Goal: Task Accomplishment & Management: Use online tool/utility

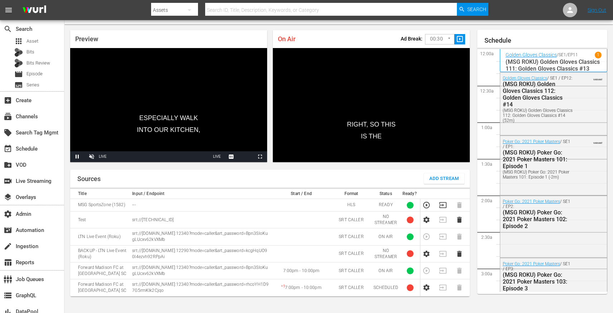
scroll to position [1293, 0]
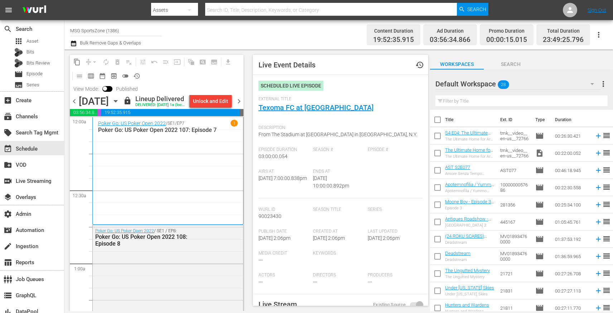
scroll to position [2772, 0]
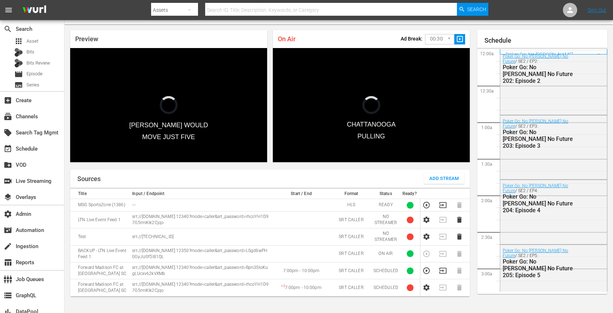
scroll to position [1314, 0]
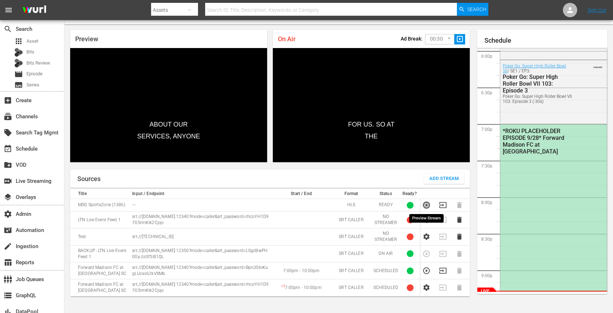
click at [426, 201] on icon "button" at bounding box center [427, 205] width 8 height 8
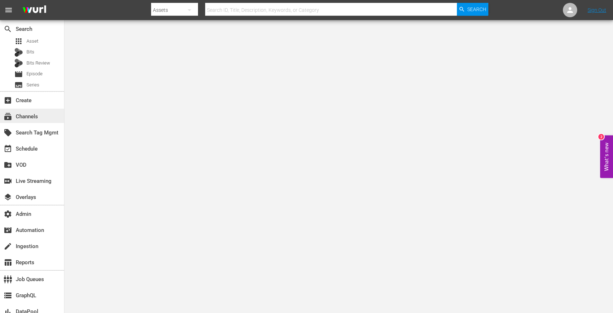
click at [40, 118] on div "subscriptions Channels" at bounding box center [32, 116] width 64 height 14
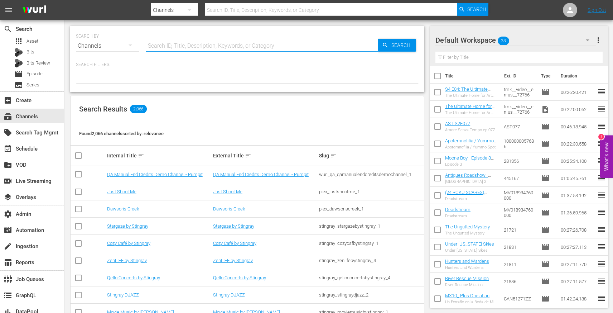
click at [166, 48] on input "text" at bounding box center [262, 45] width 232 height 17
type input "outdoor"
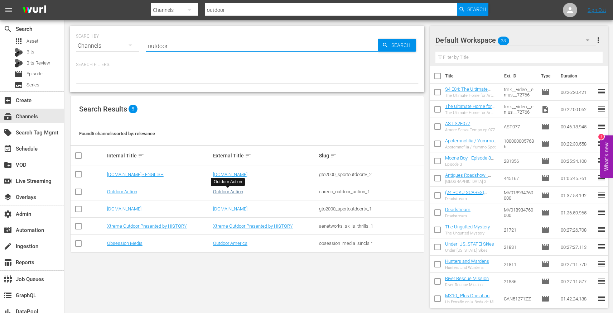
type input "outdoor"
click at [233, 192] on link "Outdoor Action" at bounding box center [228, 191] width 30 height 5
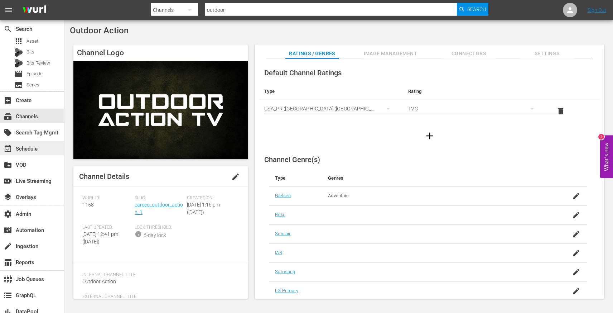
click at [34, 151] on div "event_available Schedule" at bounding box center [20, 147] width 40 height 6
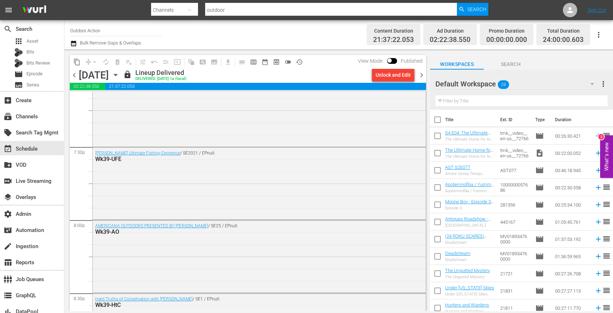
scroll to position [3288, 0]
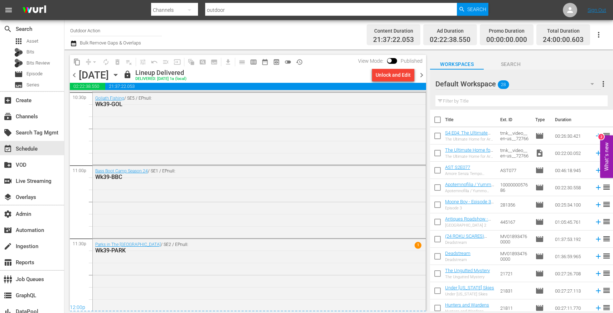
click at [421, 76] on span "chevron_right" at bounding box center [421, 75] width 9 height 9
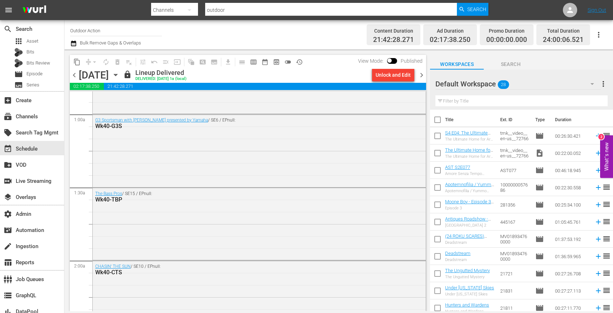
scroll to position [124, 0]
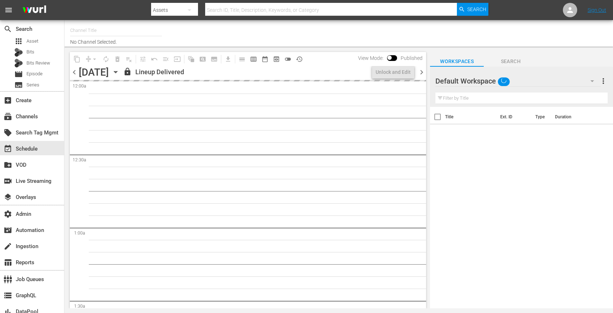
type input "Outdoor Action (1158)"
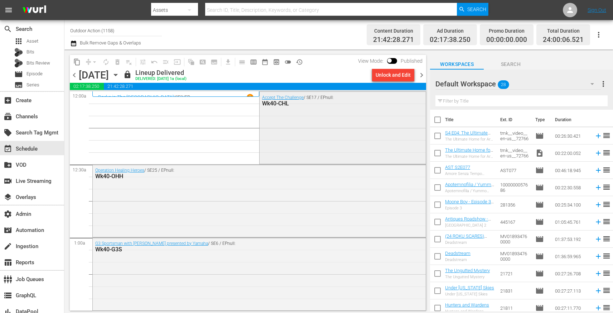
click at [310, 128] on div "Accept The Challenge / SE17 / EPnull: Wk40-CHL" at bounding box center [343, 127] width 166 height 71
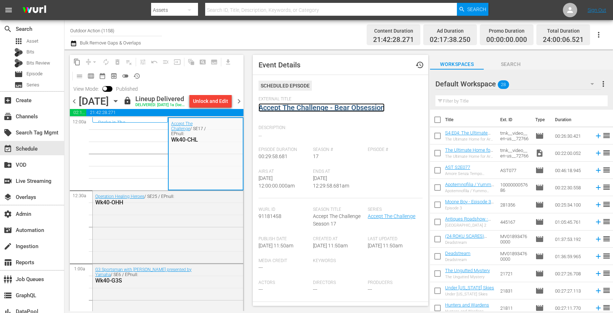
click at [288, 108] on link "Accept The Challenge - Bear Obsession" at bounding box center [322, 107] width 126 height 9
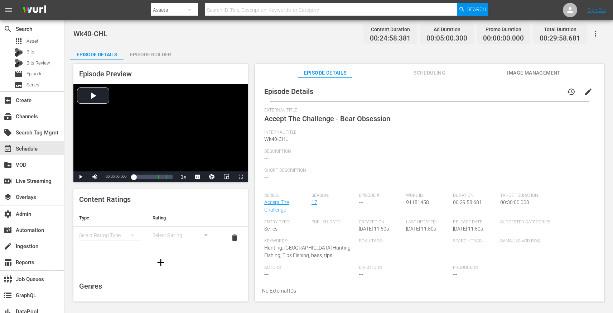
click at [145, 51] on div "Episode Builder" at bounding box center [151, 54] width 54 height 17
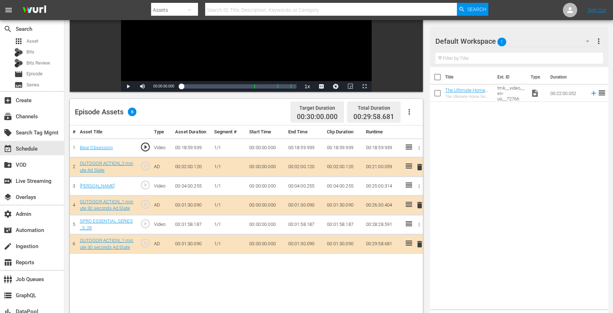
scroll to position [108, 0]
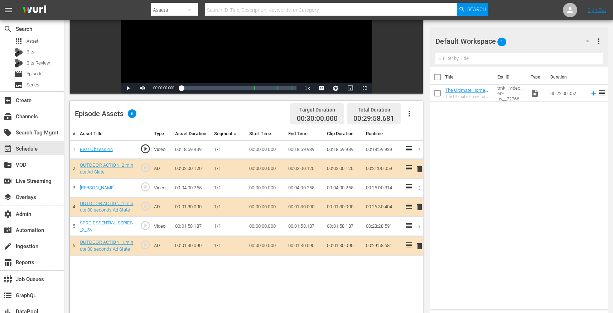
click at [146, 227] on span "play_circle_outline" at bounding box center [145, 225] width 11 height 11
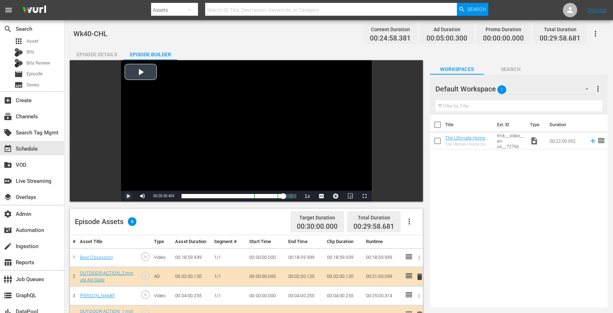
click at [128, 196] on span "Video Player" at bounding box center [128, 196] width 0 height 0
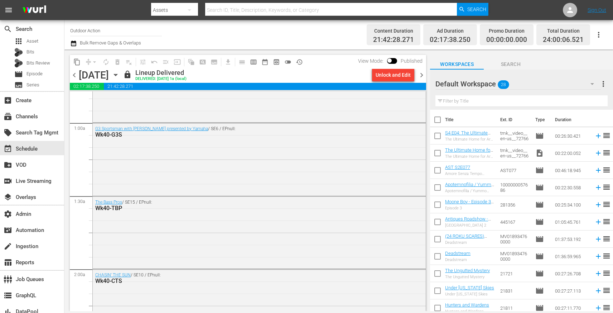
scroll to position [116, 0]
click at [153, 167] on div "G3 Sportsman with Scott Turnage presented by Yamaha / SE6 / EPnull: Wk40-G3S" at bounding box center [259, 156] width 333 height 71
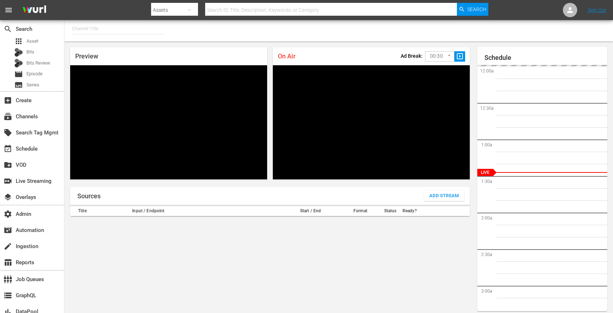
type input "MSG SportsZone (1386)"
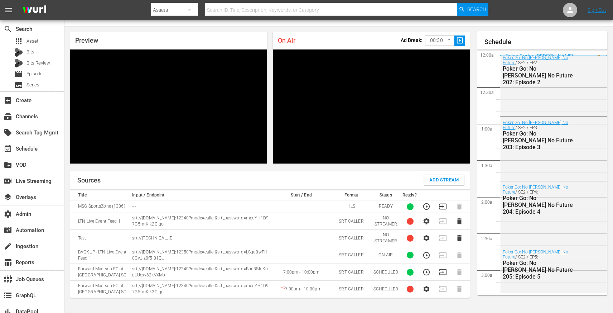
scroll to position [17, 0]
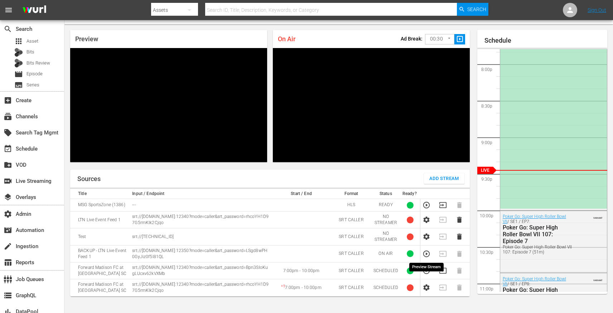
click at [424, 254] on icon "button" at bounding box center [426, 253] width 6 height 6
click at [426, 273] on icon "button" at bounding box center [426, 270] width 6 height 6
click at [426, 256] on icon "button" at bounding box center [427, 254] width 8 height 8
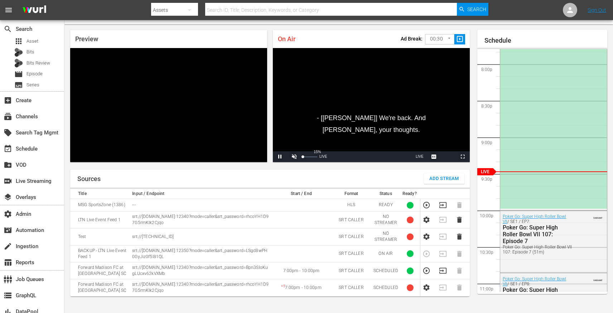
click at [307, 157] on div "15%" at bounding box center [310, 156] width 18 height 11
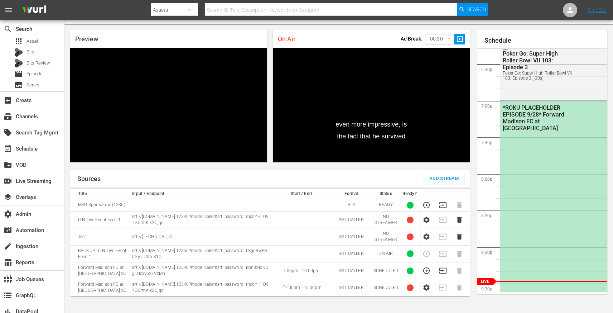
scroll to position [1338, 0]
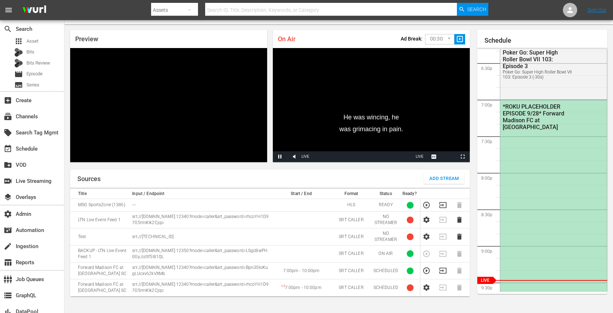
click at [519, 155] on div "*ROKU PLACEHOLDER EPISODE 9/28* Forward Madison FC at [GEOGRAPHIC_DATA]" at bounding box center [554, 208] width 107 height 217
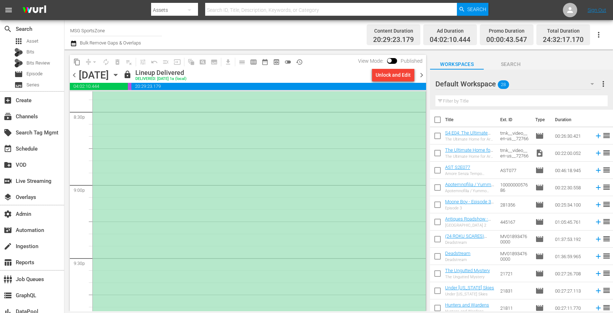
scroll to position [2965, 0]
click at [320, 142] on div "*ROKU PLACEHOLDER EPISODE 9/28* Forward Madison FC at [GEOGRAPHIC_DATA]" at bounding box center [259, 122] width 333 height 436
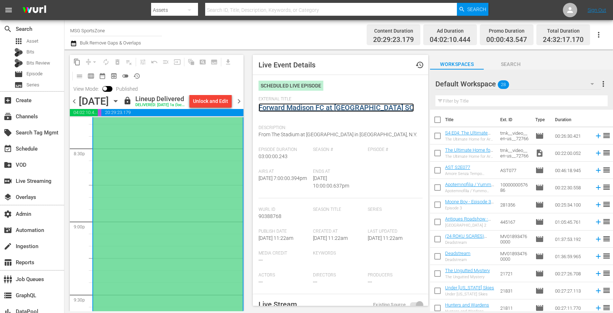
click at [304, 107] on link "Forward Madison FC at [GEOGRAPHIC_DATA] SC" at bounding box center [336, 107] width 155 height 9
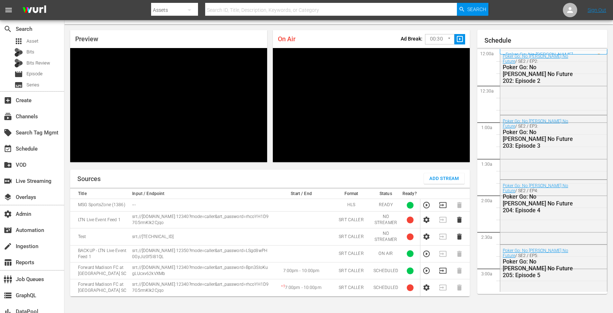
scroll to position [1449, 0]
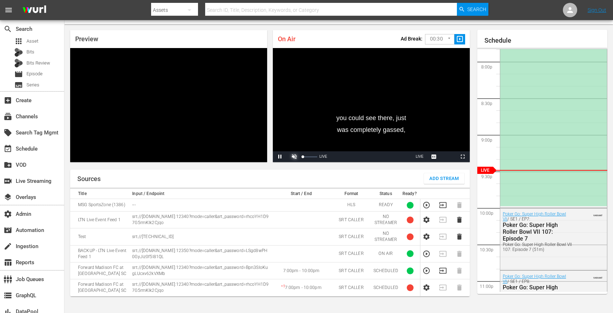
click at [295, 157] on span "Video Player" at bounding box center [295, 157] width 0 height 0
click at [308, 158] on div "45%" at bounding box center [310, 156] width 18 height 11
click at [308, 156] on div "Volume Level" at bounding box center [305, 156] width 5 height 1
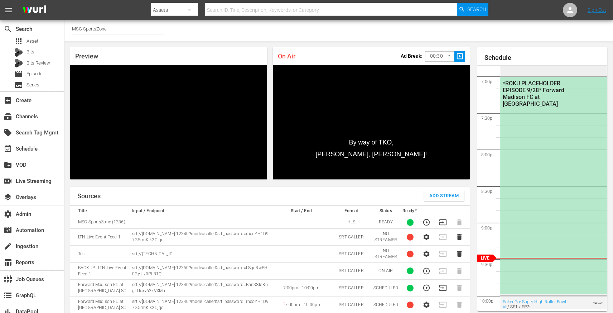
scroll to position [1380, 0]
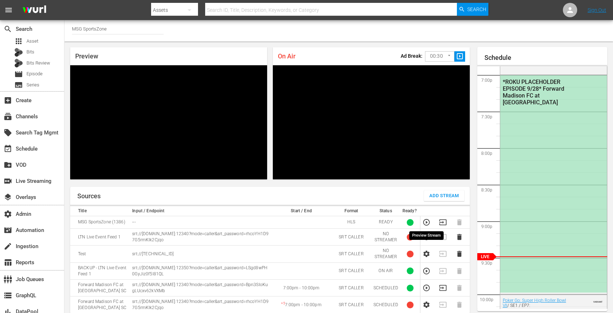
click at [429, 224] on icon "button" at bounding box center [426, 222] width 6 height 6
click at [442, 222] on icon "button" at bounding box center [443, 222] width 7 height 6
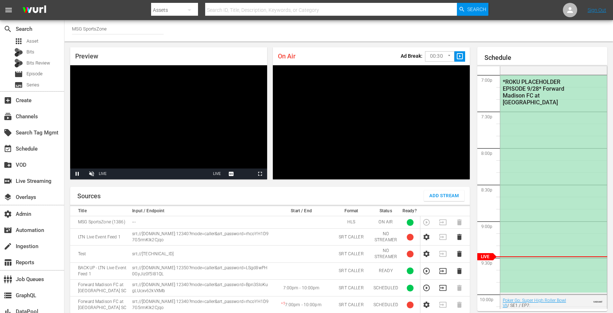
click at [120, 27] on input "MSG SportsZone" at bounding box center [118, 28] width 92 height 17
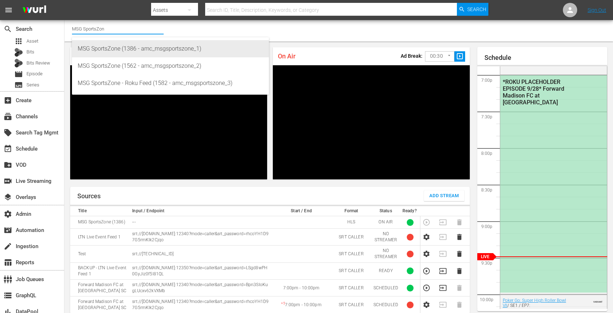
click at [126, 55] on div "MSG SportsZone (1386 - amc_msgsportszone_1)" at bounding box center [171, 48] width 186 height 17
type input "MSG SportsZone (1386 - amc_msgsportszone_1)"
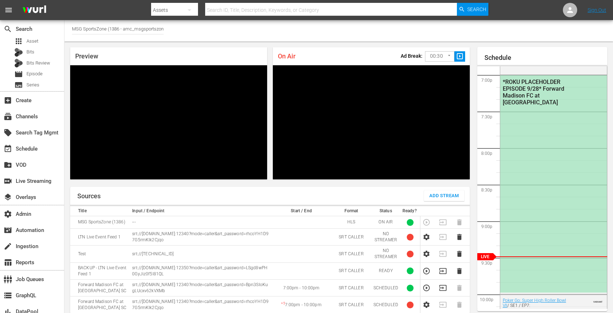
click at [133, 30] on input "MSG SportsZone (1386 - amc_msgsportszone_1)" at bounding box center [118, 28] width 92 height 17
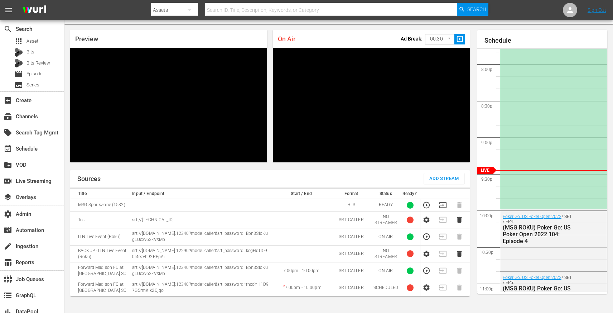
scroll to position [17, 0]
click at [425, 268] on icon "button" at bounding box center [426, 270] width 6 height 6
click at [427, 206] on icon "button" at bounding box center [427, 205] width 8 height 8
click at [426, 236] on icon "button" at bounding box center [427, 237] width 8 height 8
click at [427, 207] on icon "button" at bounding box center [427, 205] width 8 height 8
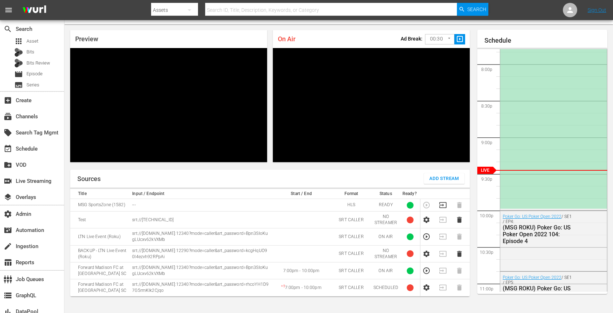
click at [425, 237] on icon "button" at bounding box center [427, 237] width 8 height 8
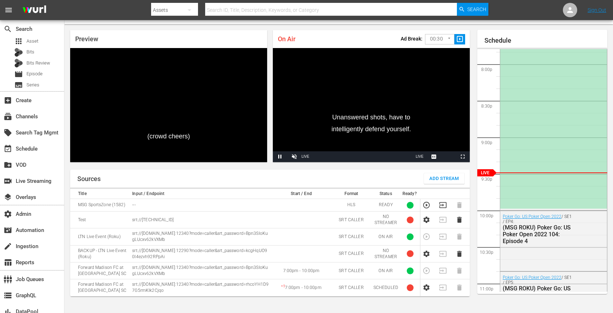
scroll to position [0, 0]
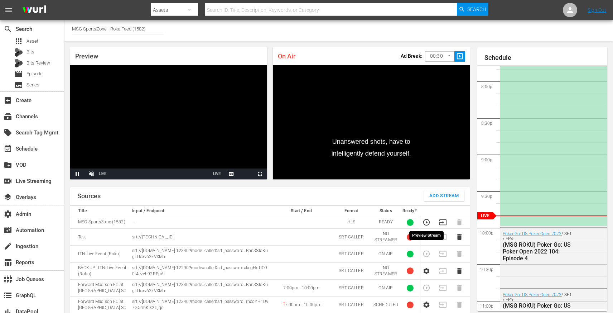
click at [426, 222] on icon "button" at bounding box center [426, 222] width 6 height 6
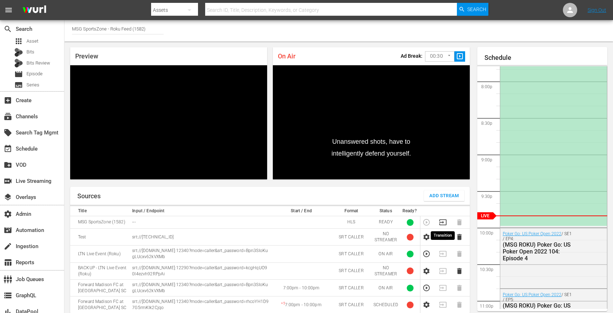
click at [442, 222] on icon "button" at bounding box center [443, 222] width 7 height 6
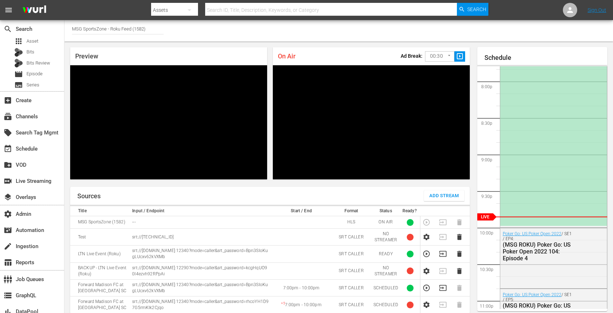
click at [144, 27] on input "MSG SportsZone - Roku Feed (1582)" at bounding box center [118, 28] width 92 height 17
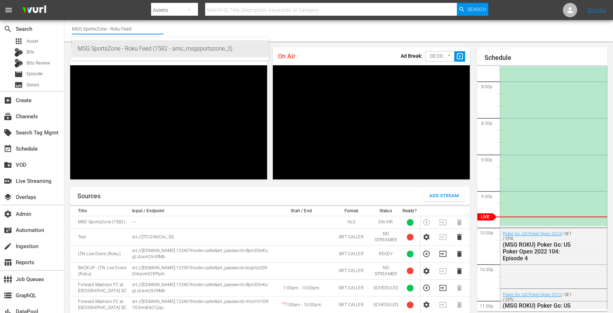
click at [143, 52] on div "MSG SportsZone - Roku Feed (1582 - amc_msgsportszone_3)" at bounding box center [171, 48] width 186 height 17
type input "MSG SportsZone - Roku Feed (1582 - amc_msgsportszone_3)"
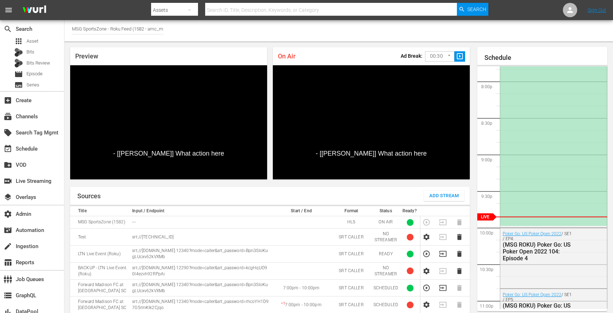
click at [156, 30] on input "MSG SportsZone - Roku Feed (1582 - amc_msgsportszone_3)" at bounding box center [118, 28] width 92 height 17
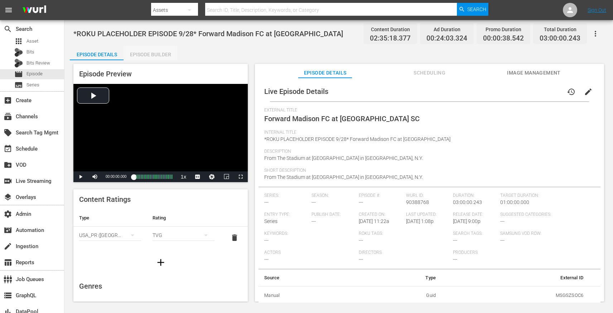
click at [140, 59] on div "Episode Builder" at bounding box center [151, 54] width 54 height 17
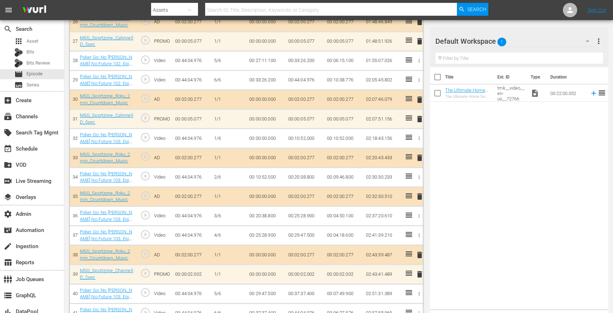
scroll to position [721, 0]
click at [145, 179] on span "play_circle_outline" at bounding box center [145, 176] width 11 height 11
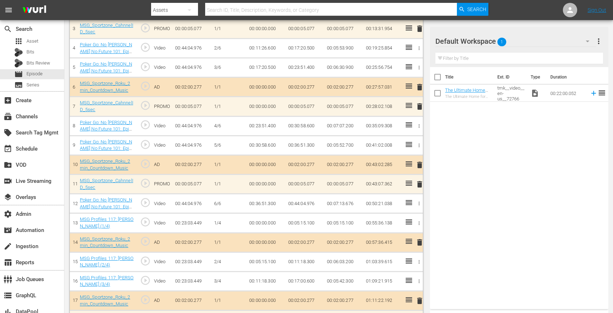
scroll to position [0, 0]
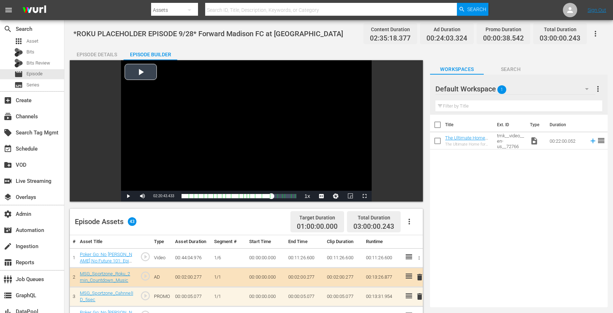
click at [242, 145] on div "Video Player" at bounding box center [246, 125] width 251 height 130
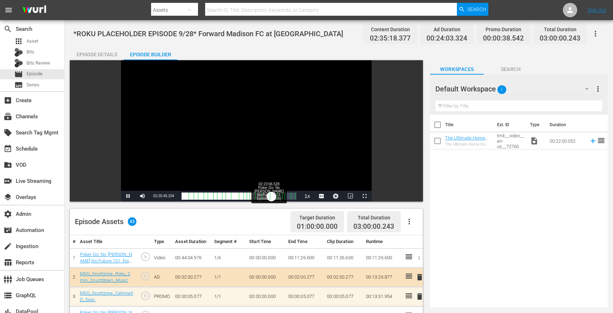
click at [272, 196] on div "00:10:53.847" at bounding box center [227, 195] width 90 height 7
click at [273, 196] on div "00:13:16.421" at bounding box center [228, 195] width 92 height 7
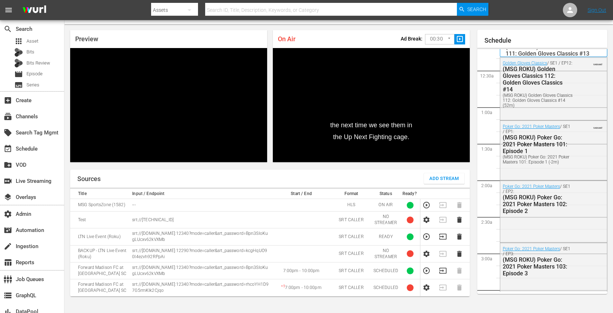
scroll to position [1477, 0]
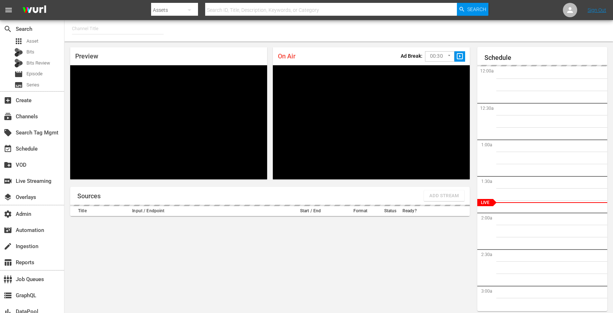
type input "MSG SportsZone (1386)"
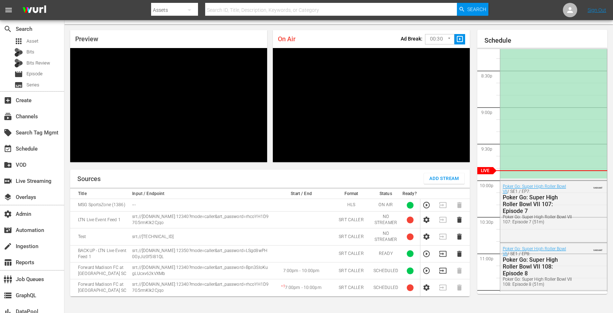
scroll to position [17, 0]
